Goal: Task Accomplishment & Management: Complete application form

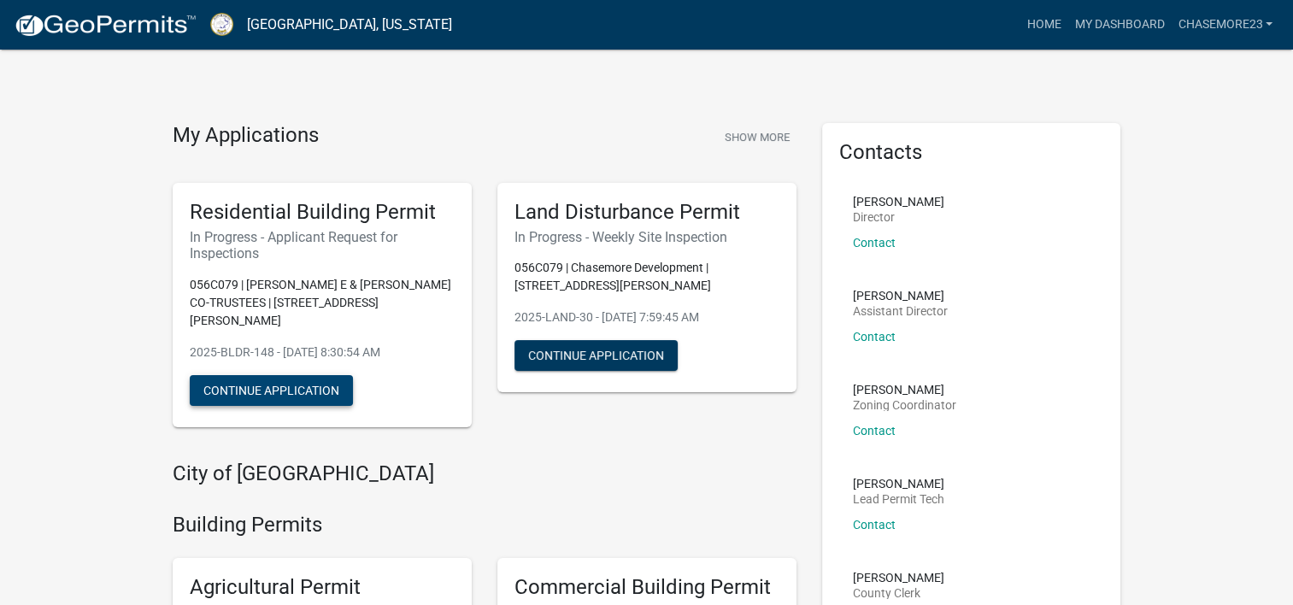
click at [260, 375] on button "Continue Application" at bounding box center [271, 390] width 163 height 31
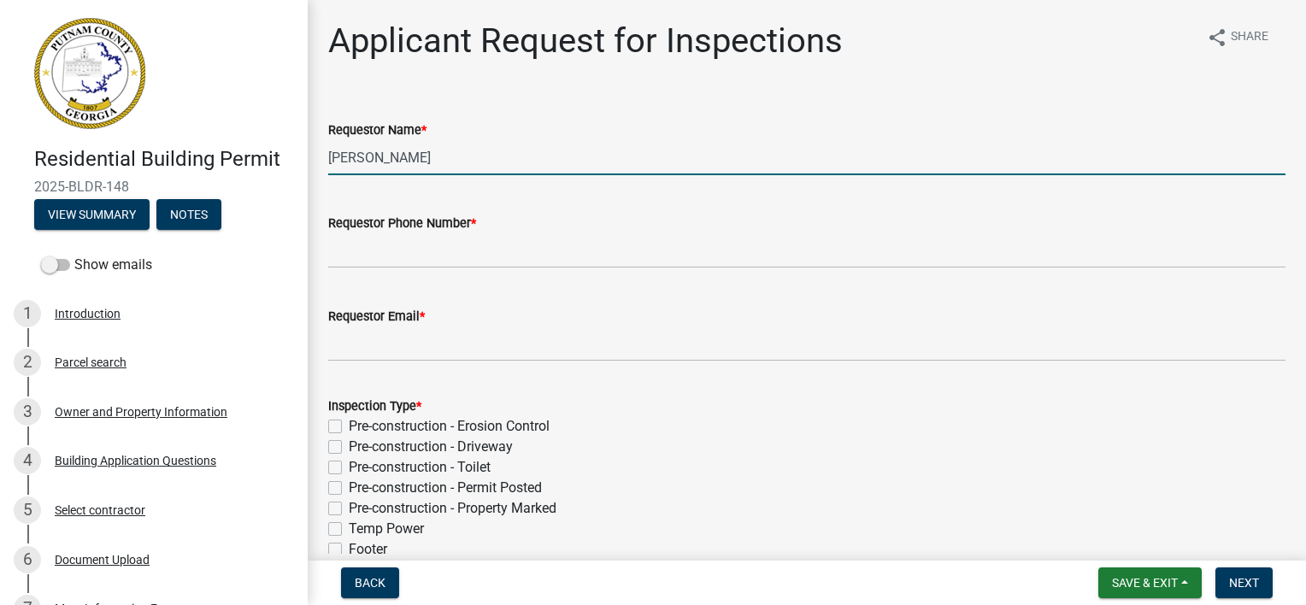
click at [441, 158] on input "[PERSON_NAME]" at bounding box center [806, 157] width 957 height 35
type input "[PERSON_NAME]"
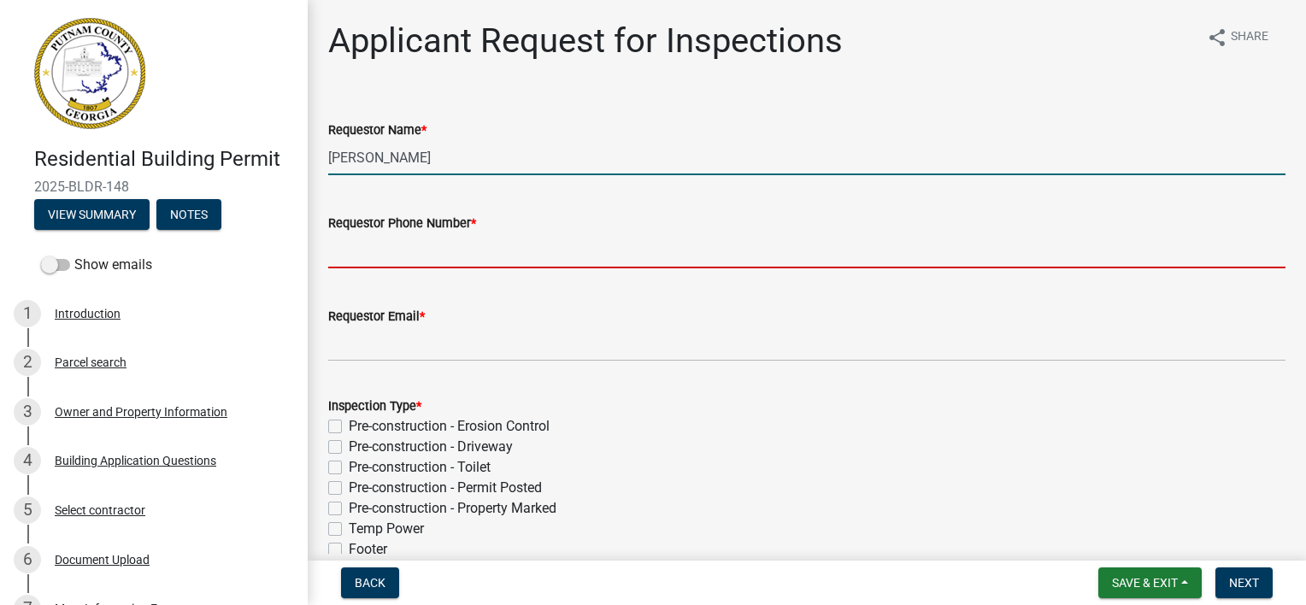
type input "6784142973"
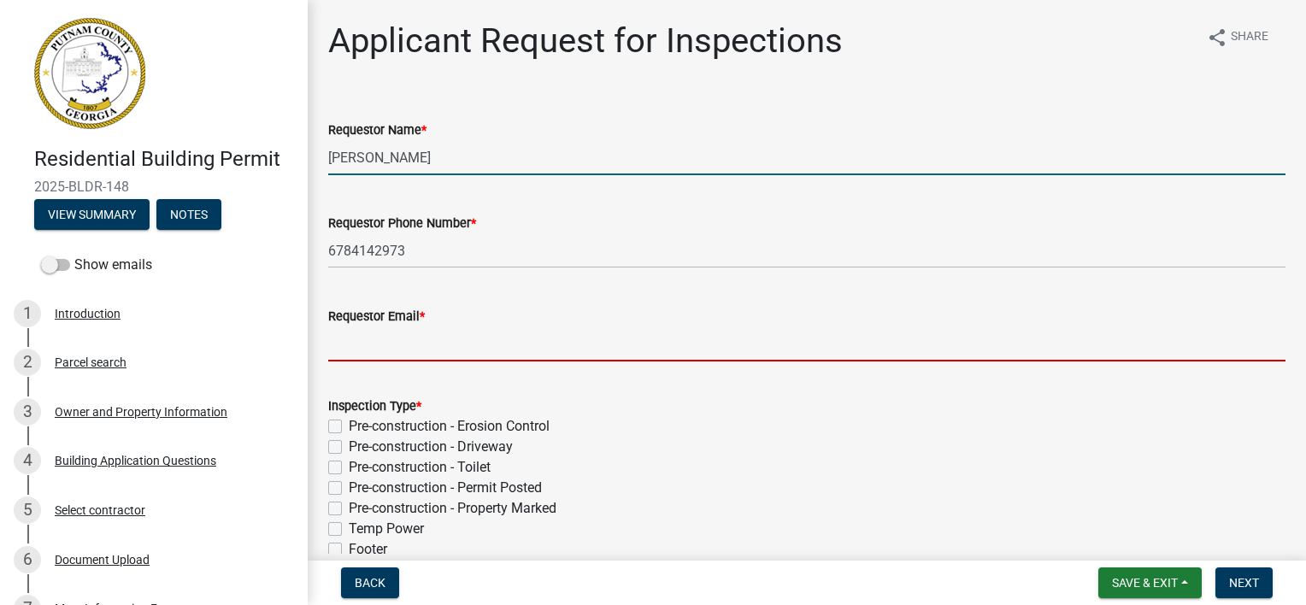
type input "[EMAIL_ADDRESS][DOMAIN_NAME]"
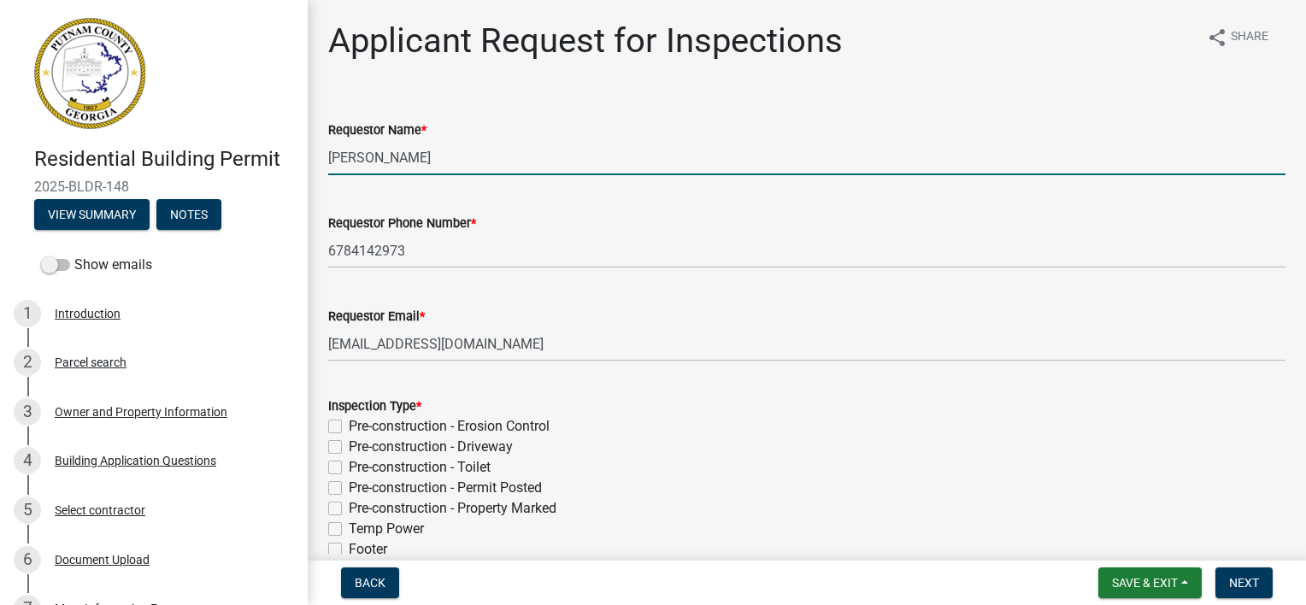
type input "[DATE]"
select select "10"
select select "2025"
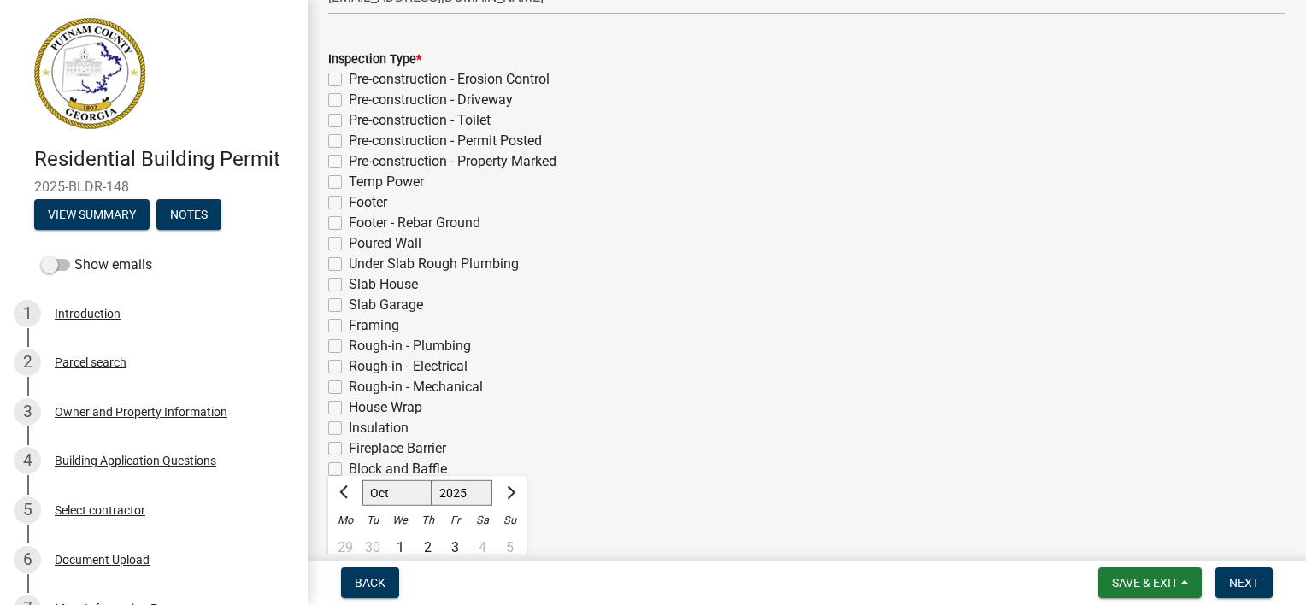
scroll to position [340, 0]
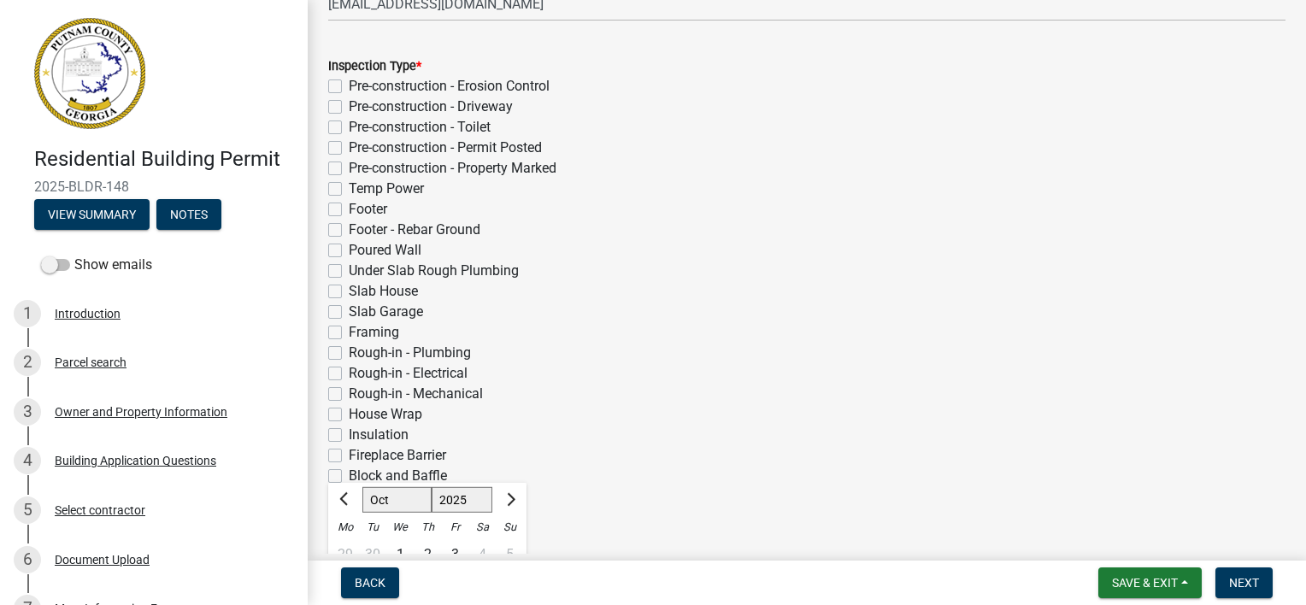
click at [349, 434] on label "Insulation" at bounding box center [379, 435] width 60 height 21
click at [349, 434] on input "Insulation" at bounding box center [354, 430] width 11 height 11
checkbox input "true"
checkbox input "false"
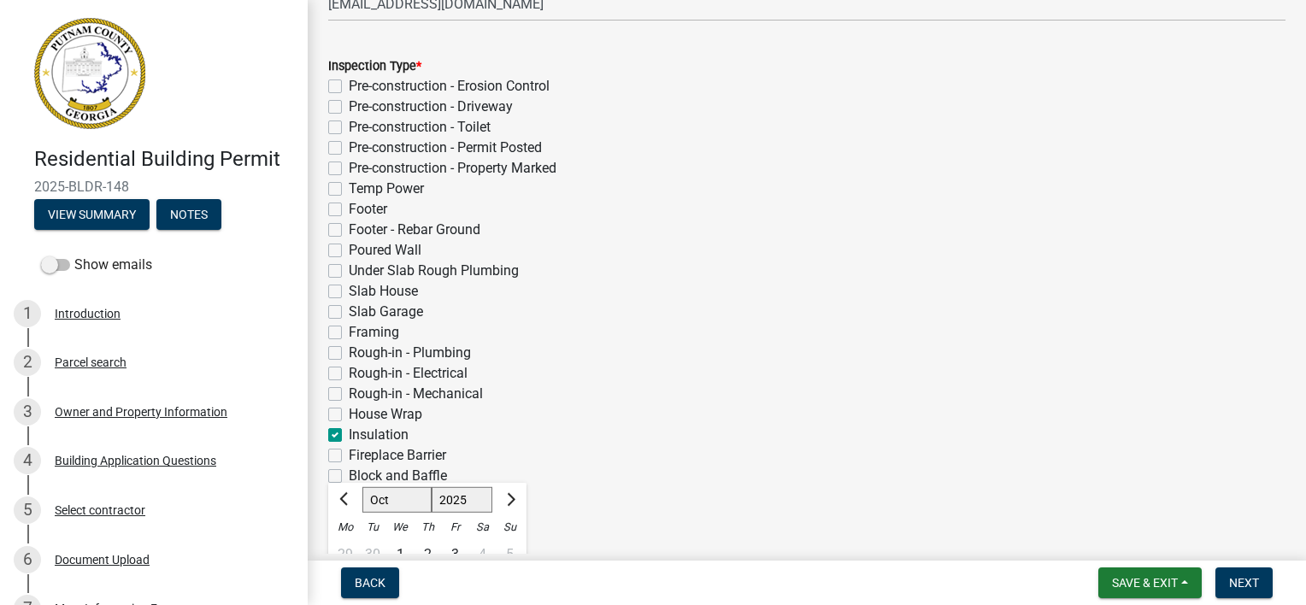
checkbox input "false"
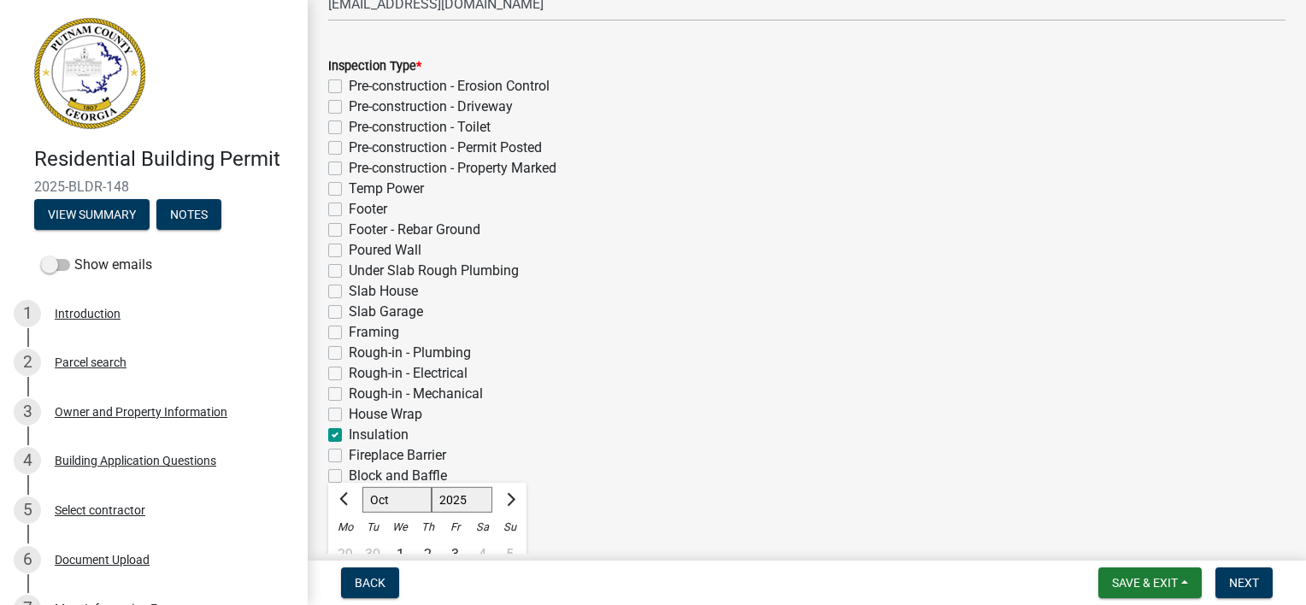
checkbox input "false"
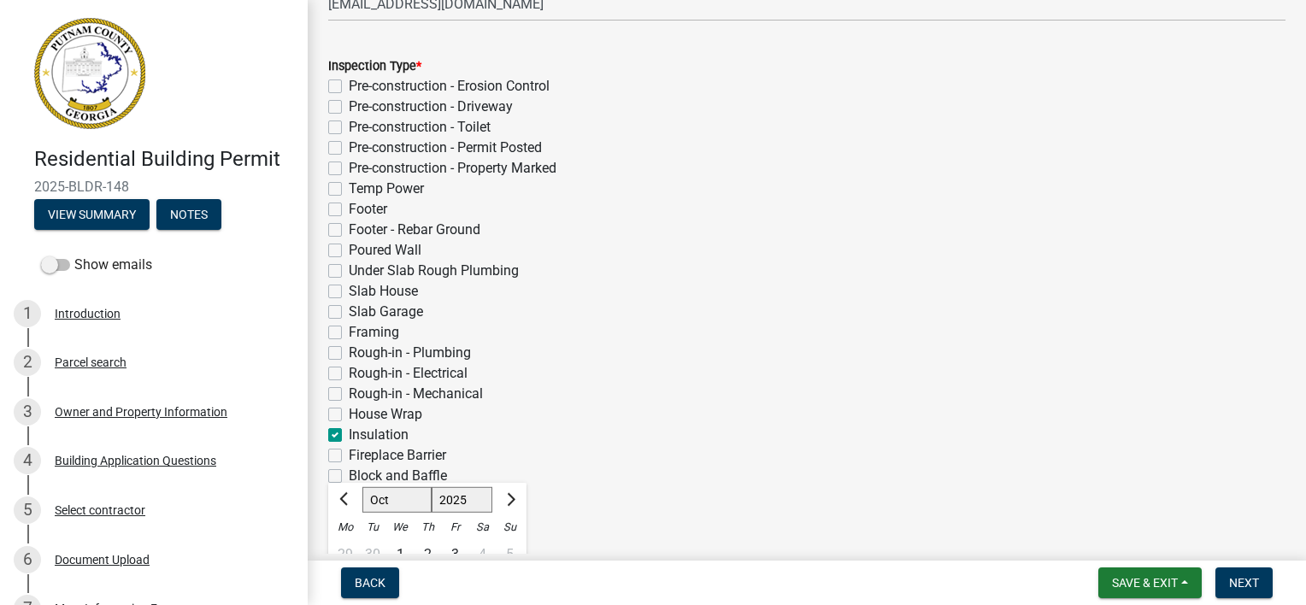
checkbox input "false"
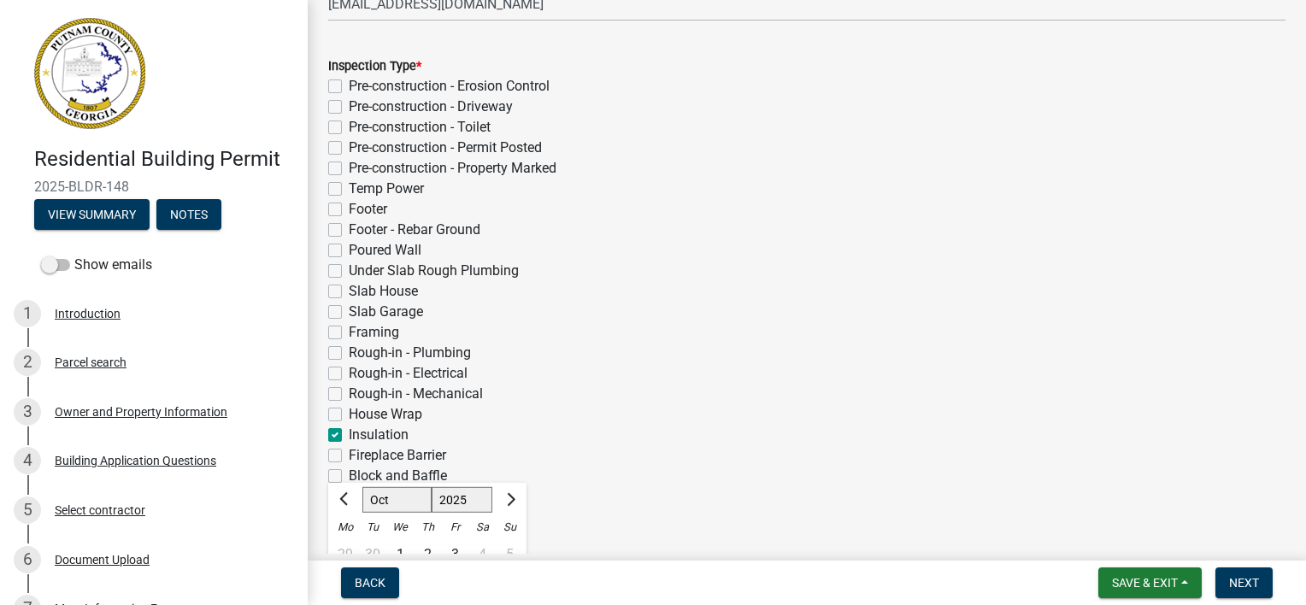
checkbox input "true"
checkbox input "false"
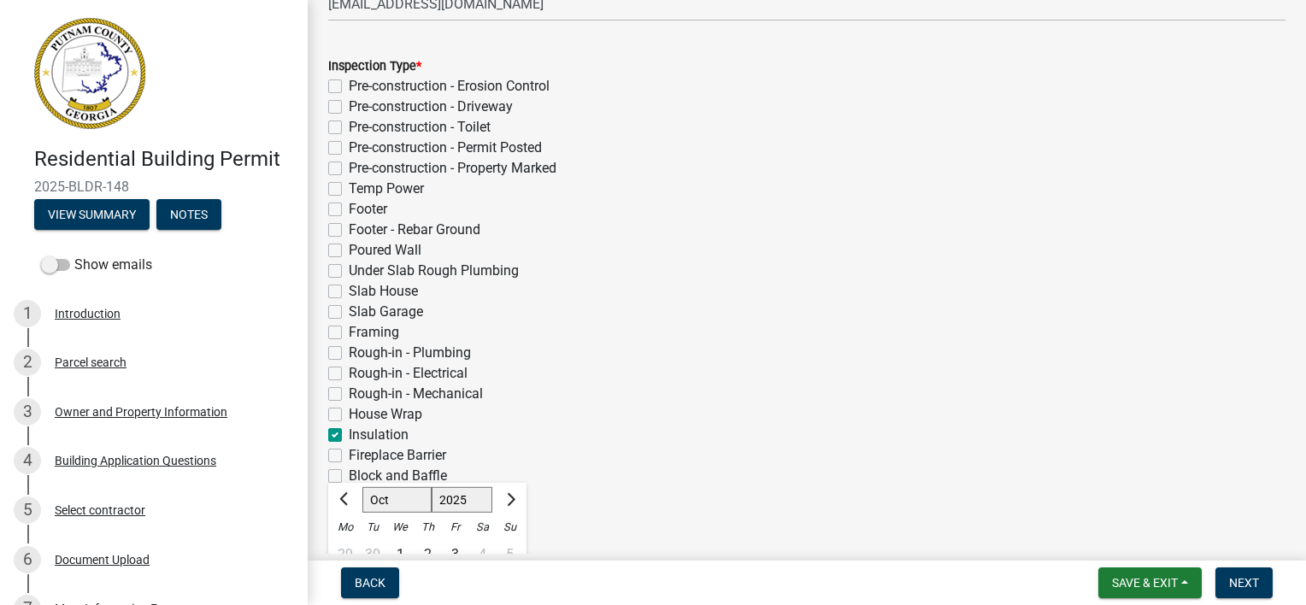
checkbox input "false"
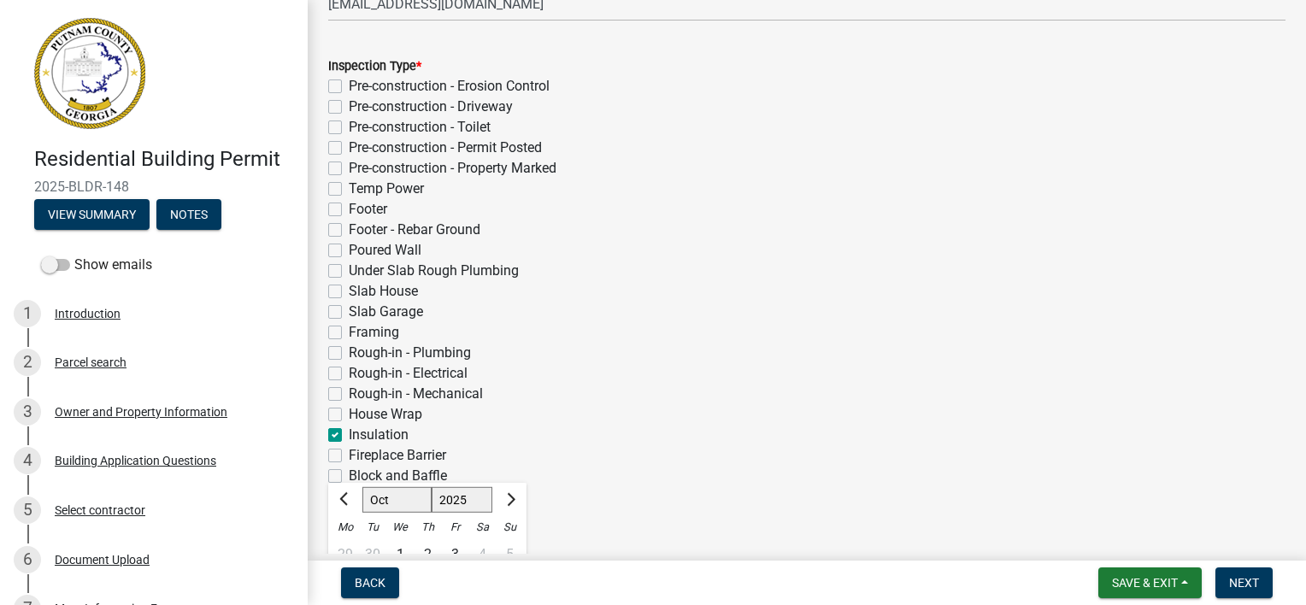
checkbox input "false"
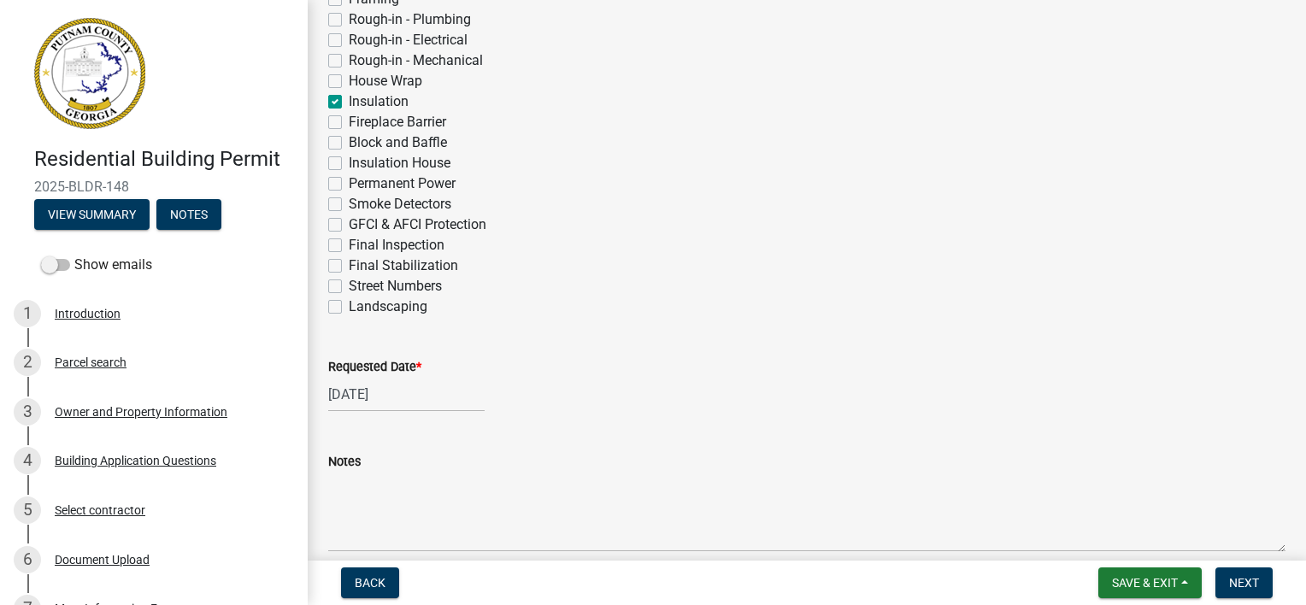
scroll to position [682, 0]
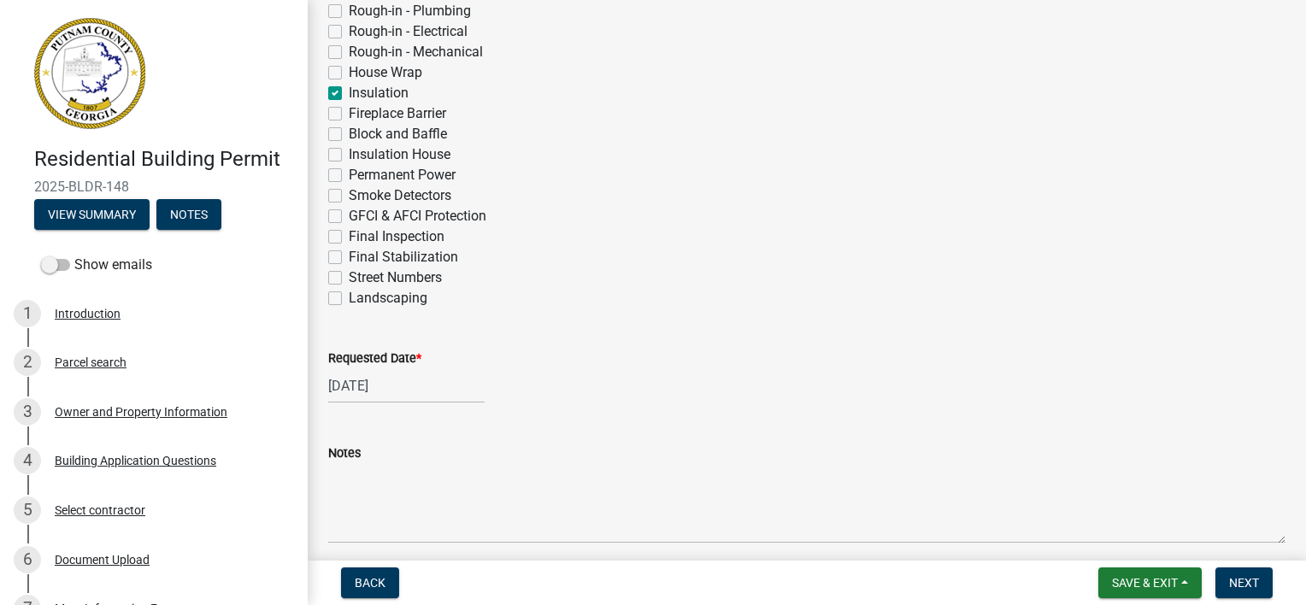
click at [425, 388] on div "[DATE]" at bounding box center [406, 385] width 156 height 35
select select "6"
select select "2025"
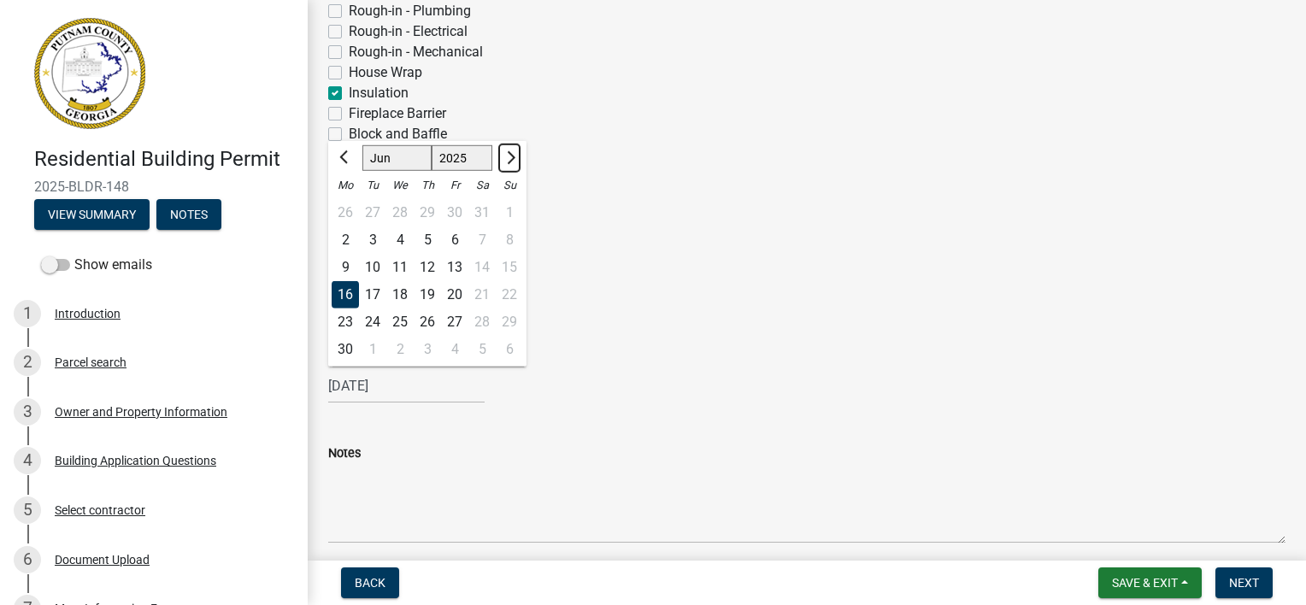
click at [513, 155] on span "Next month" at bounding box center [508, 157] width 13 height 13
select select "10"
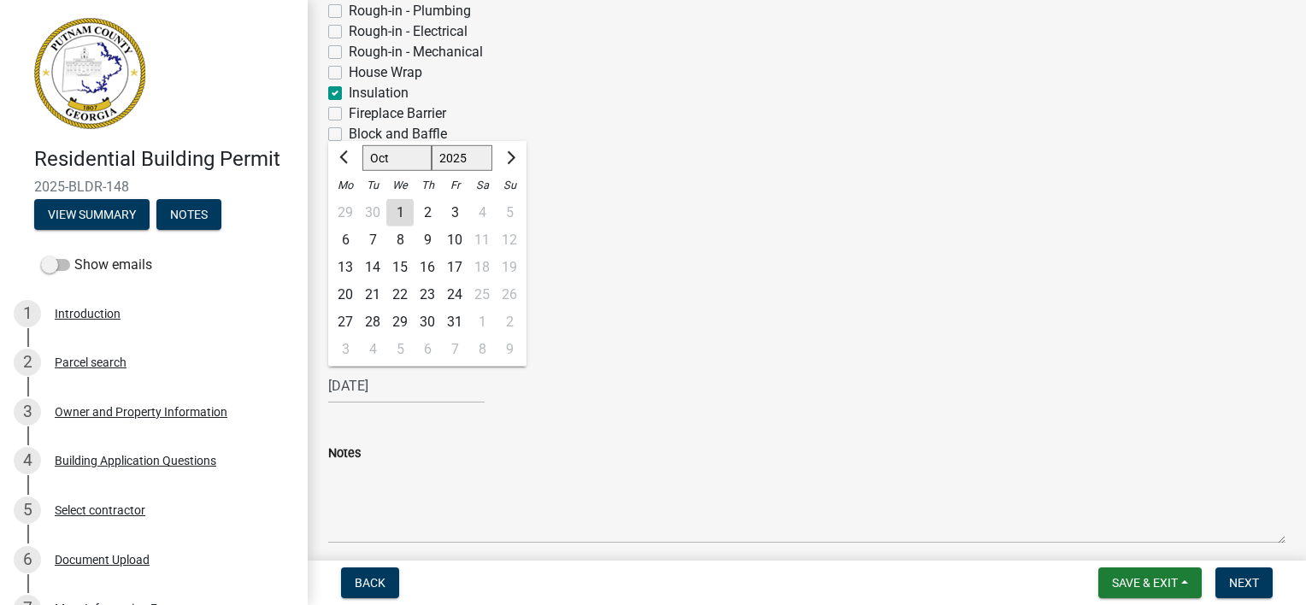
click at [373, 236] on div "7" at bounding box center [372, 239] width 27 height 27
type input "[DATE]"
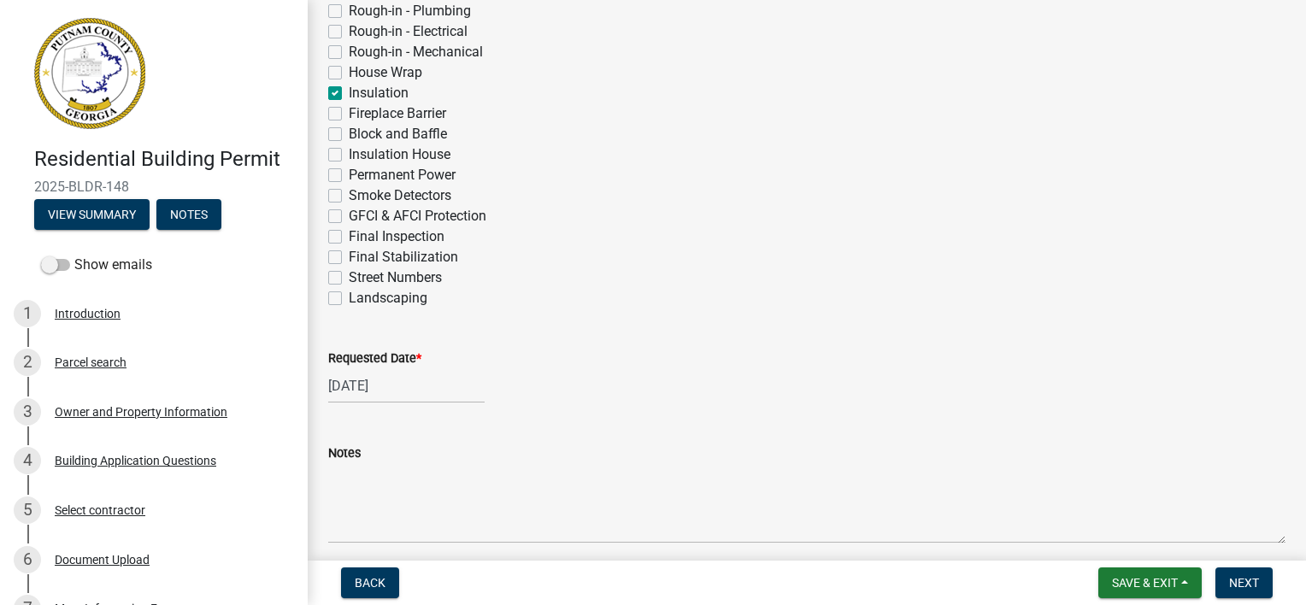
scroll to position [752, 0]
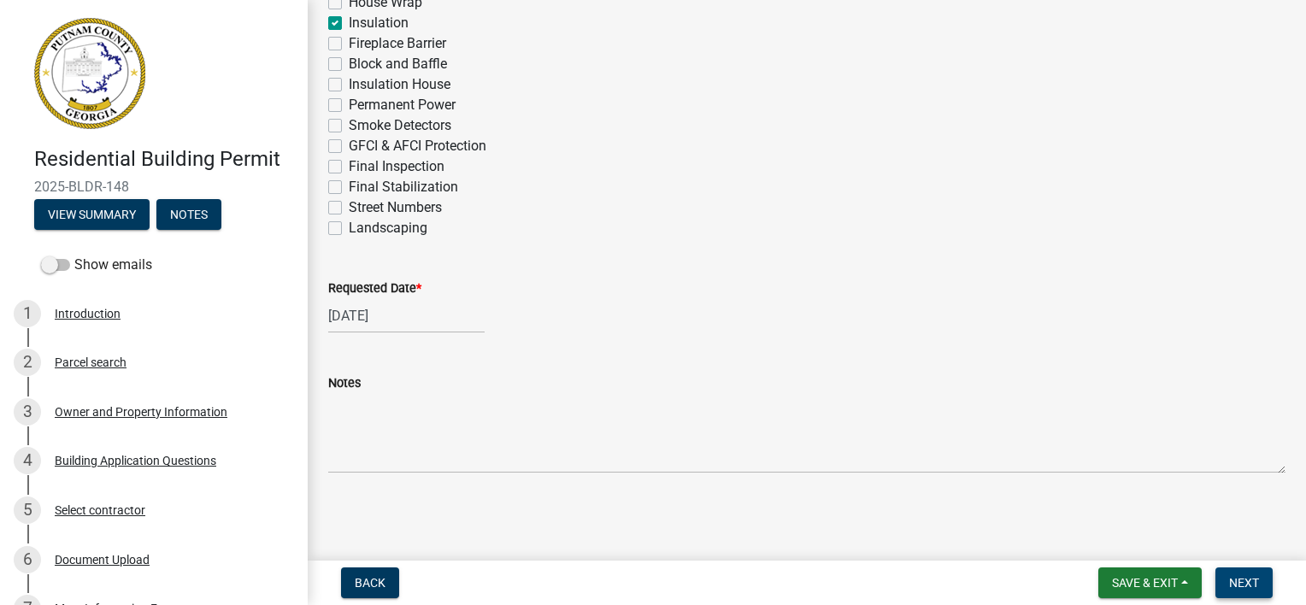
click at [1247, 578] on span "Next" at bounding box center [1244, 583] width 30 height 14
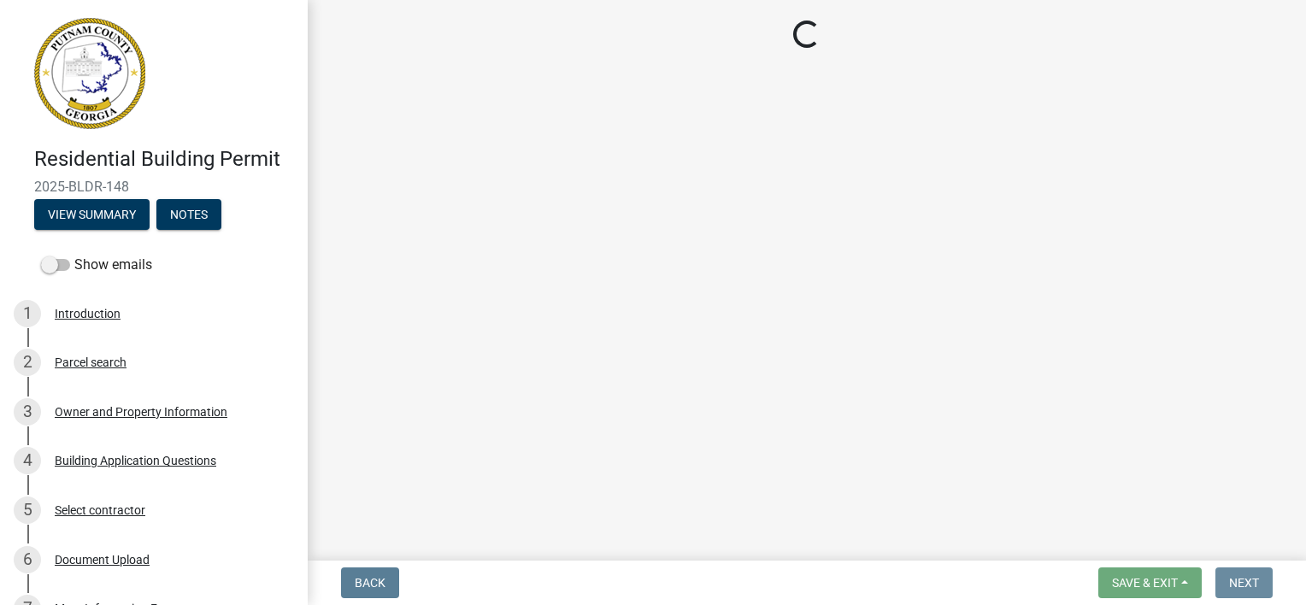
scroll to position [0, 0]
